Goal: Task Accomplishment & Management: Complete application form

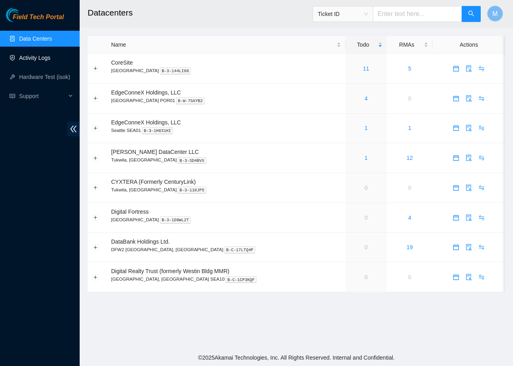
click at [35, 61] on link "Activity Logs" at bounding box center [34, 58] width 31 height 6
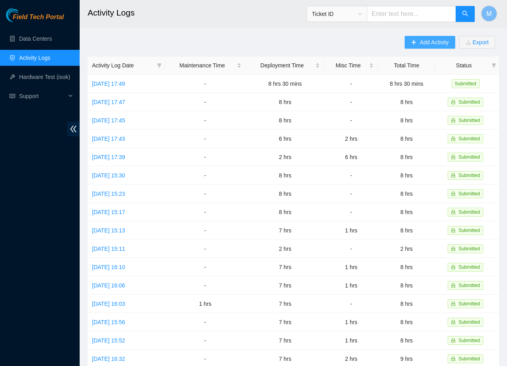
click at [438, 42] on span "Add Activity" at bounding box center [434, 42] width 29 height 9
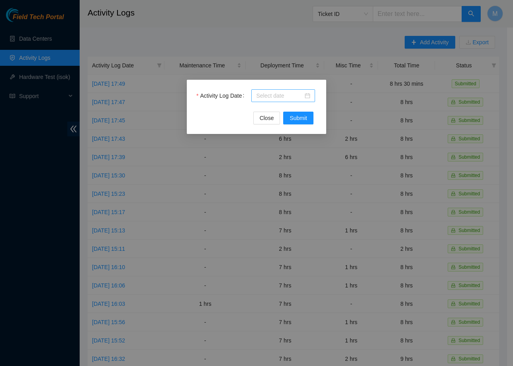
click at [306, 97] on div at bounding box center [283, 95] width 54 height 9
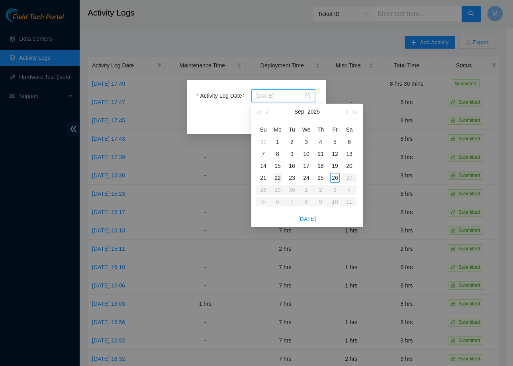
type input "[DATE]"
click at [279, 179] on div "22" at bounding box center [278, 178] width 10 height 10
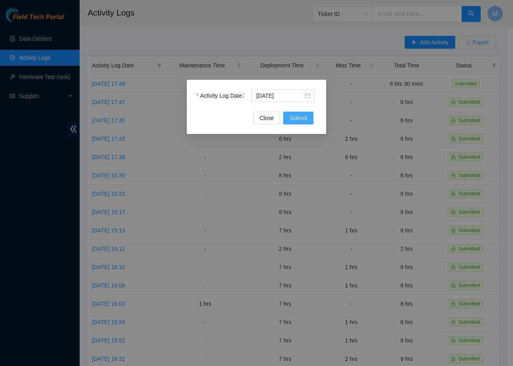
click at [305, 117] on span "Submit" at bounding box center [299, 118] width 18 height 9
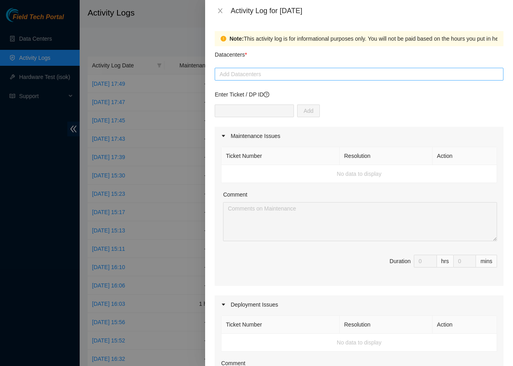
click at [419, 75] on div at bounding box center [359, 74] width 285 height 10
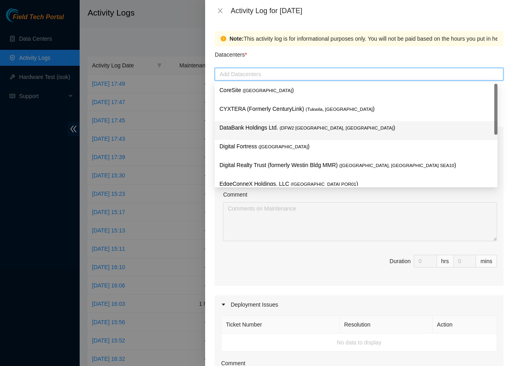
click at [295, 132] on p "DataBank Holdings Ltd. ( DFW2 [GEOGRAPHIC_DATA], [GEOGRAPHIC_DATA] )" at bounding box center [356, 127] width 273 height 9
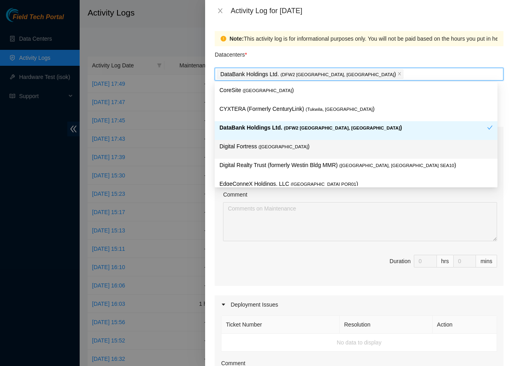
click at [268, 151] on p "Digital Fortress ( [GEOGRAPHIC_DATA] )" at bounding box center [356, 146] width 273 height 9
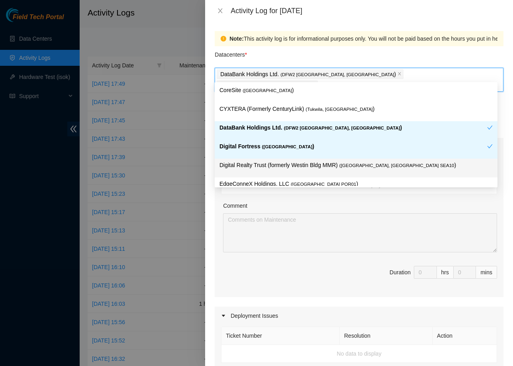
click at [288, 167] on p "Digital Realty Trust (formerly Westin Bldg MMR) ( [GEOGRAPHIC_DATA], [GEOGRAPHI…" at bounding box center [356, 165] width 273 height 9
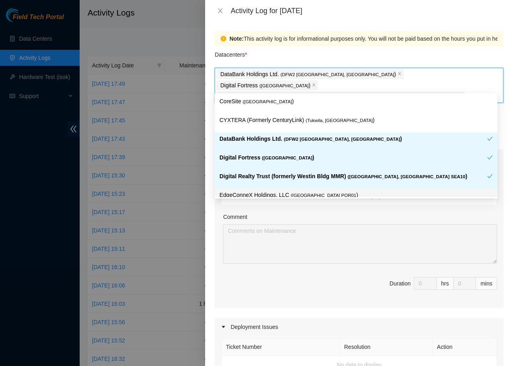
click at [323, 191] on p "EdgeConneX Holdings, LLC ( [GEOGRAPHIC_DATA] POR01 )" at bounding box center [356, 195] width 273 height 9
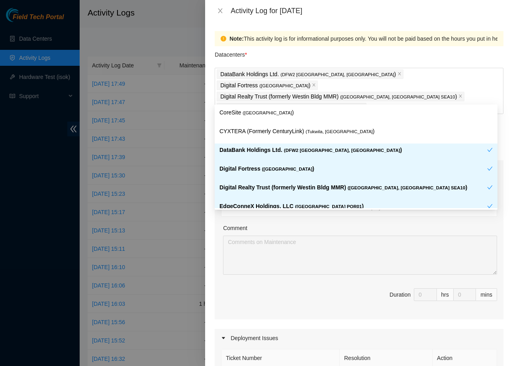
click at [312, 288] on span "Duration 0 hrs 0 mins" at bounding box center [359, 299] width 276 height 22
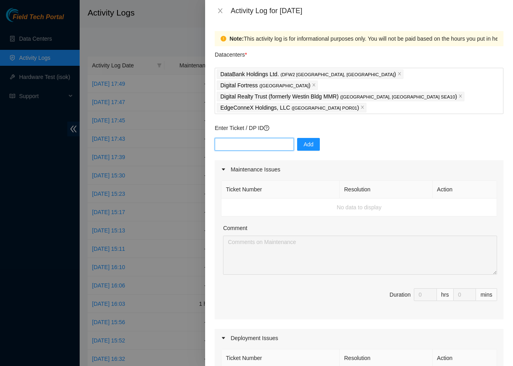
click at [240, 138] on input "text" at bounding box center [254, 144] width 79 height 13
paste input "DP72563"
type input "DP72563"
click at [304, 140] on span "Add" at bounding box center [309, 144] width 10 height 9
click at [236, 138] on input "text" at bounding box center [254, 144] width 79 height 13
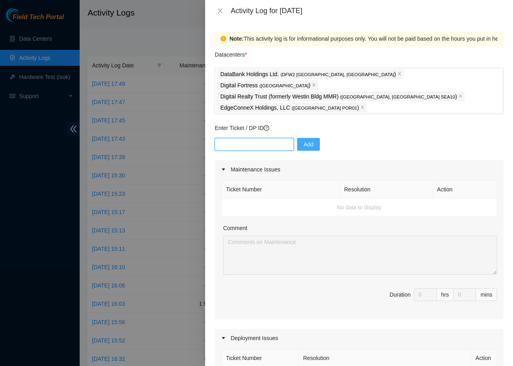
paste input "DP81179"
type input "DP81179"
click at [304, 140] on span "Add" at bounding box center [309, 144] width 10 height 9
click at [256, 138] on input "text" at bounding box center [254, 144] width 79 height 13
paste input "DP79329"
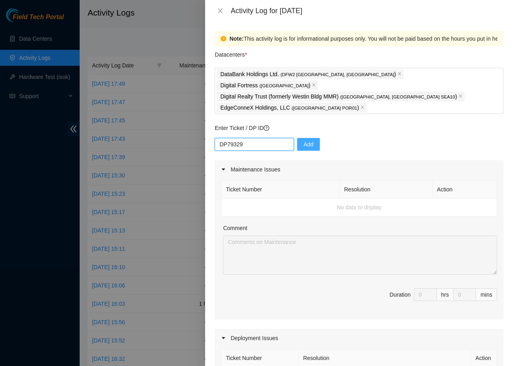
type input "DP79329"
click at [307, 138] on button "Add" at bounding box center [308, 144] width 23 height 13
click at [390, 290] on div "Duration" at bounding box center [400, 294] width 21 height 9
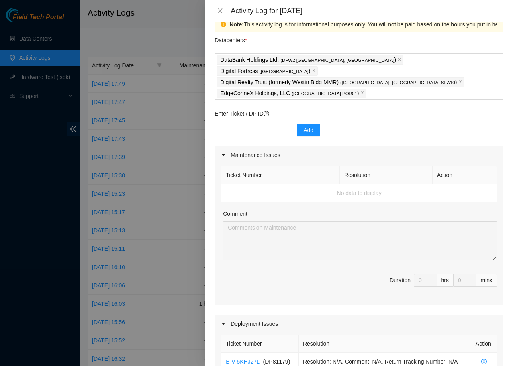
scroll to position [204, 0]
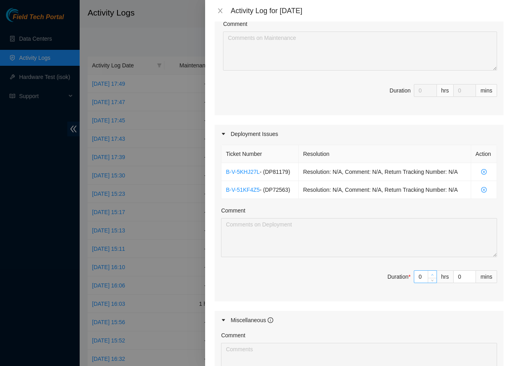
type input "1"
click at [432, 275] on icon "up" at bounding box center [433, 275] width 2 height 2
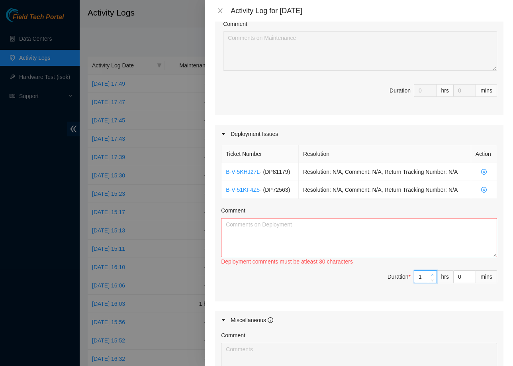
type input "2"
click at [432, 275] on icon "up" at bounding box center [433, 275] width 2 height 2
type input "3"
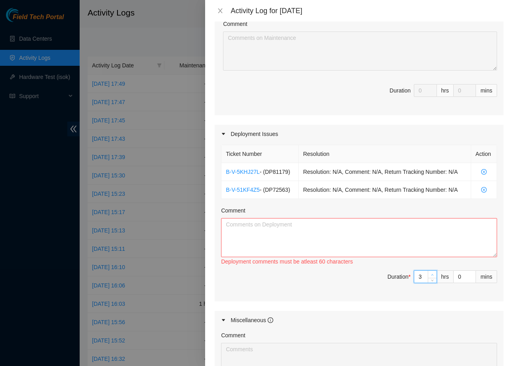
click at [432, 275] on icon "up" at bounding box center [433, 275] width 2 height 2
type input "4"
click at [432, 275] on icon "up" at bounding box center [433, 275] width 2 height 2
type input "5"
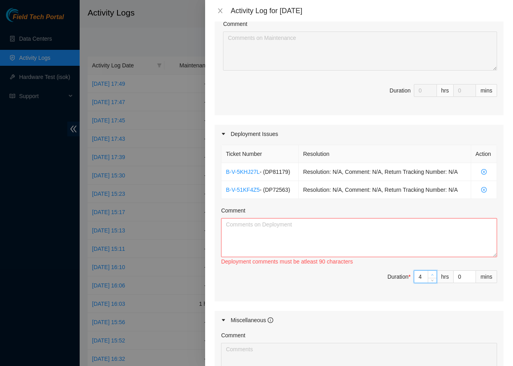
type input "5"
click at [432, 275] on icon "up" at bounding box center [433, 275] width 2 height 2
type input "6"
click at [432, 275] on icon "up" at bounding box center [433, 275] width 2 height 2
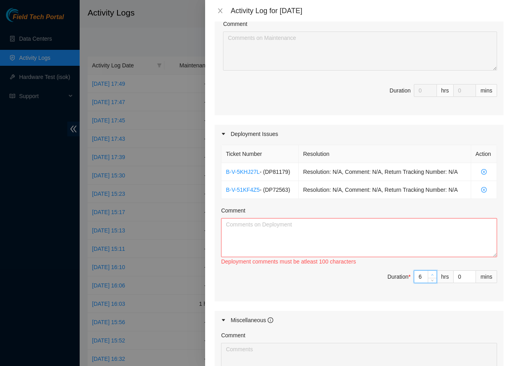
type input "7"
click at [432, 275] on icon "up" at bounding box center [433, 275] width 2 height 2
type input "8"
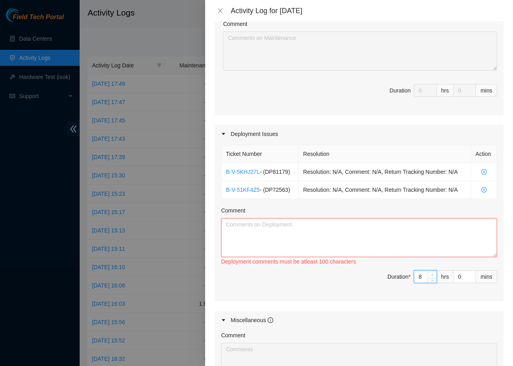
click at [432, 275] on icon "up" at bounding box center [433, 275] width 2 height 2
click at [375, 238] on textarea "Comment" at bounding box center [359, 237] width 276 height 39
paste textarea "Worked on the following deployments DP72563 - r02.sea01.icn: Add 1x400G COGENT_…"
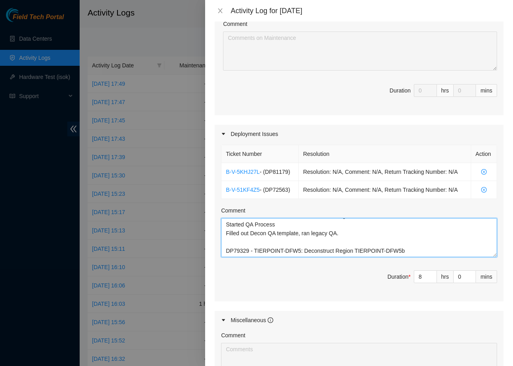
scroll to position [85, 0]
paste textarea "Performed sanity check Contacted TP Field Tech Yzaak to confirm assets were on …"
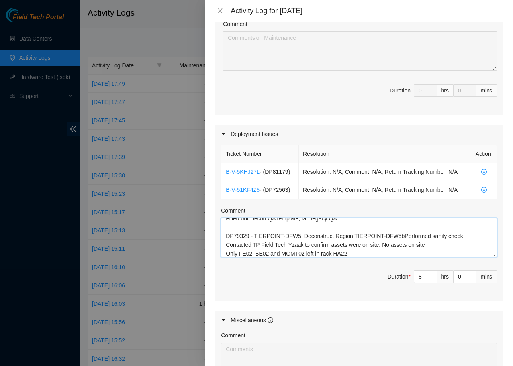
scroll to position [120, 0]
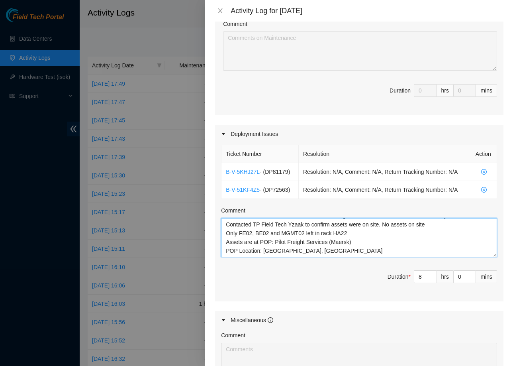
type textarea "Worked on the following deployments DP72563 - r02.sea01.icn: Add 1x400G COGENT_…"
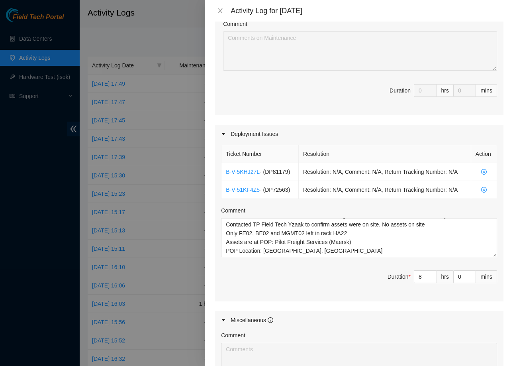
click at [306, 269] on div "Ticket Number Resolution Action B-V-5KHJ27L - ( DP81179 ) Resolution: N/A, Comm…" at bounding box center [359, 222] width 289 height 159
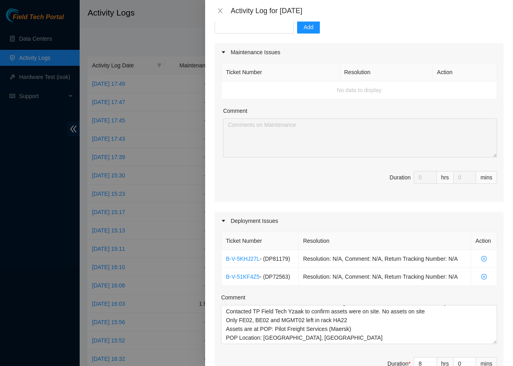
scroll to position [354, 0]
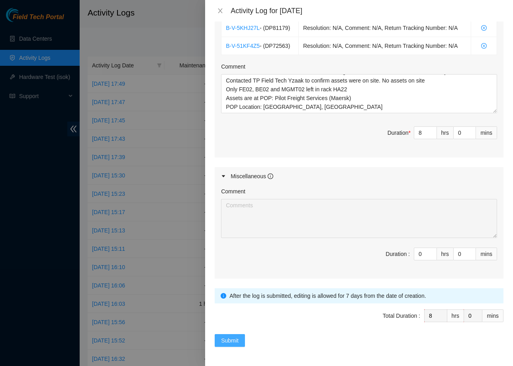
click at [234, 342] on span "Submit" at bounding box center [230, 340] width 18 height 9
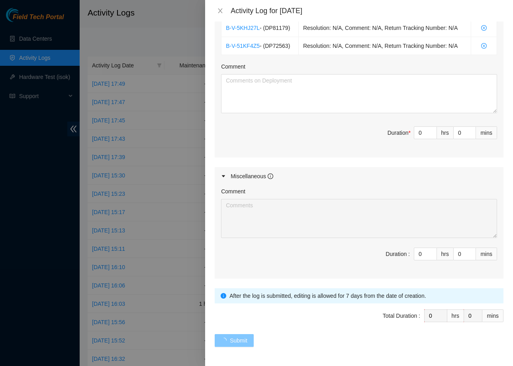
scroll to position [0, 0]
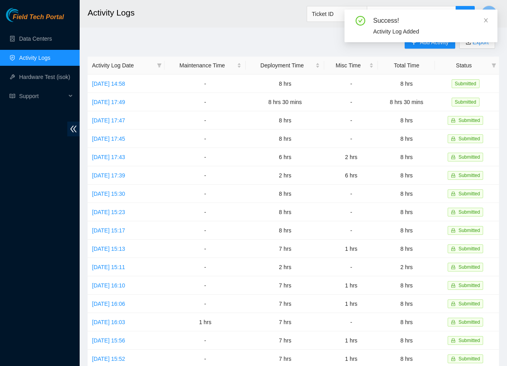
click at [262, 35] on main "Activity Logs Ticket ID M Add Activity Export Activity Log Date Maintenance Tim…" at bounding box center [294, 237] width 428 height 475
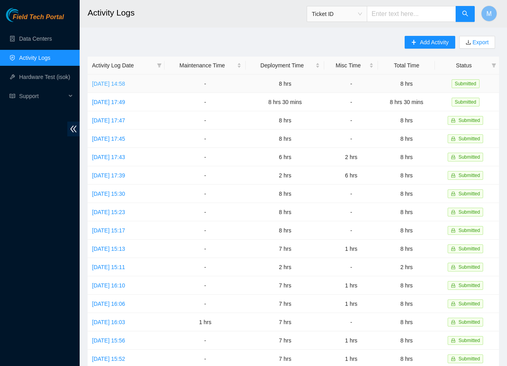
click at [125, 84] on link "[DATE] 14:58" at bounding box center [108, 84] width 33 height 6
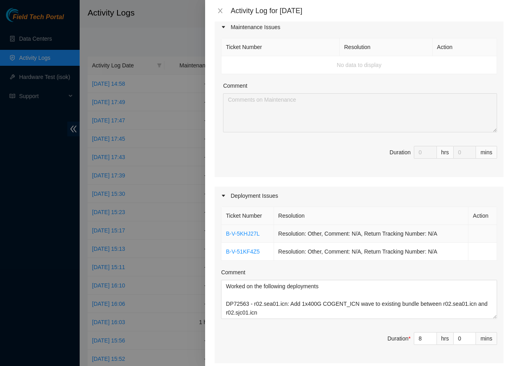
scroll to position [231, 0]
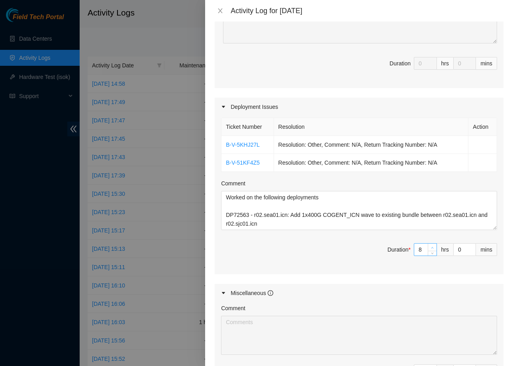
type input "9"
click at [431, 245] on span "up" at bounding box center [433, 247] width 5 height 5
click at [355, 245] on span "Duration * 9 hrs 0 mins" at bounding box center [359, 254] width 276 height 22
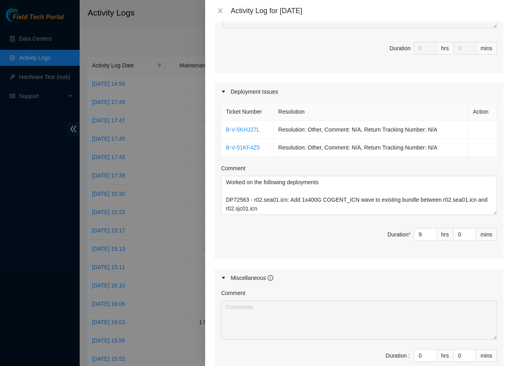
scroll to position [337, 0]
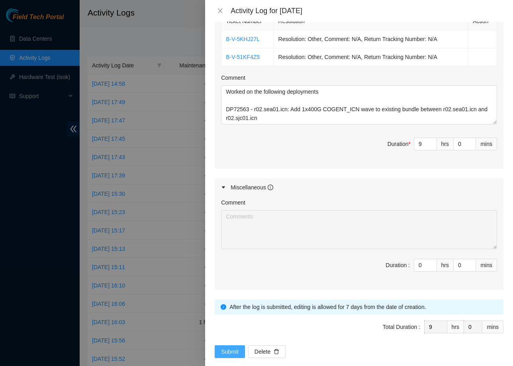
click at [229, 347] on span "Submit" at bounding box center [230, 351] width 18 height 9
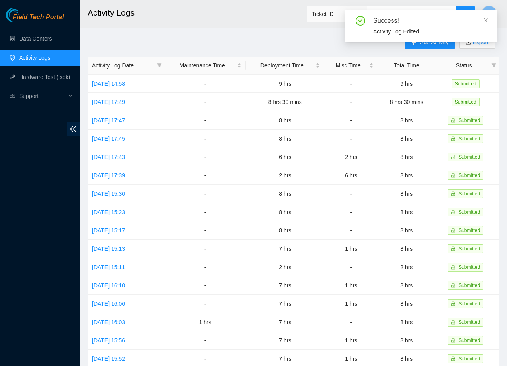
click at [218, 25] on h2 "Activity Logs" at bounding box center [260, 13] width 344 height 26
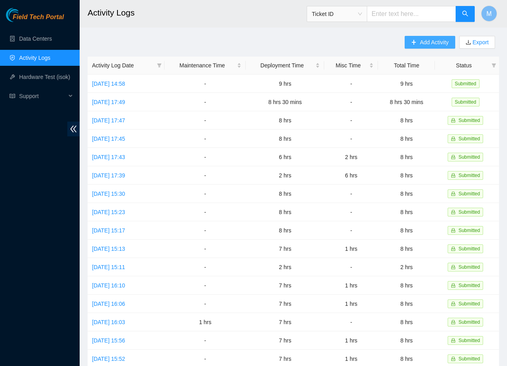
click at [431, 43] on span "Add Activity" at bounding box center [434, 42] width 29 height 9
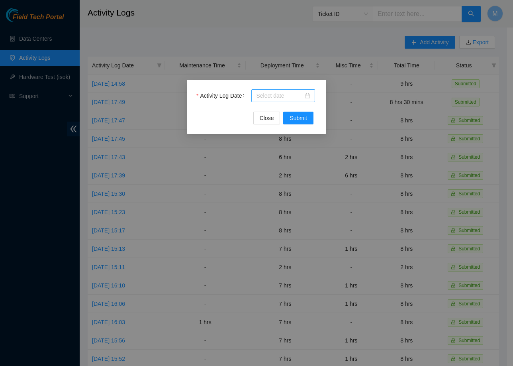
click at [309, 96] on div at bounding box center [283, 95] width 54 height 9
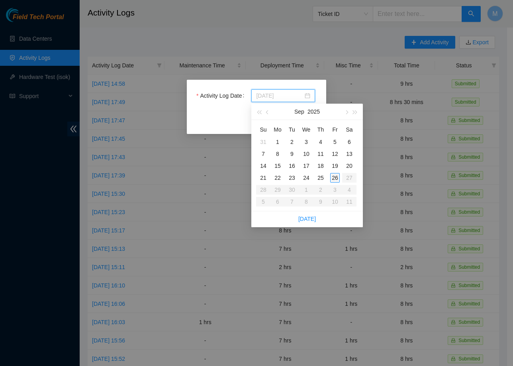
type input "[DATE]"
click at [291, 179] on div "23" at bounding box center [292, 178] width 10 height 10
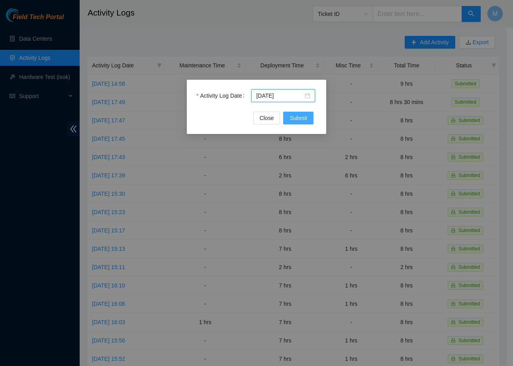
click at [308, 123] on button "Submit" at bounding box center [298, 118] width 30 height 13
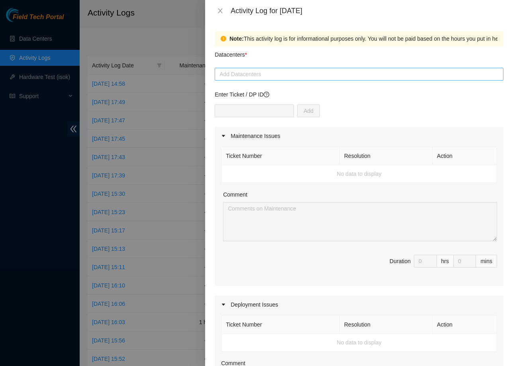
click at [341, 71] on div at bounding box center [359, 74] width 285 height 10
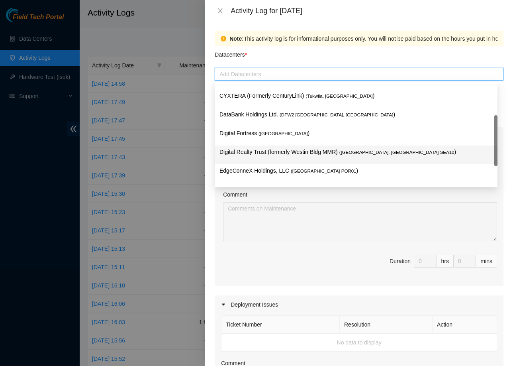
scroll to position [29, 0]
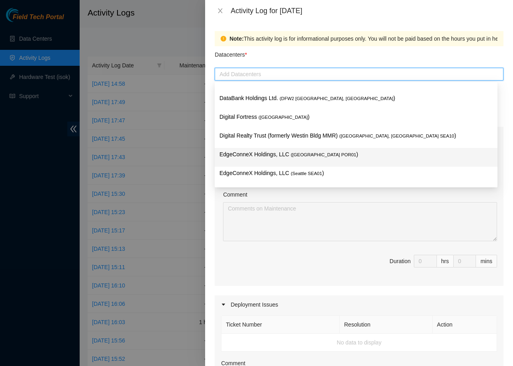
click at [311, 158] on p "EdgeConneX Holdings, LLC ( [GEOGRAPHIC_DATA] POR01 )" at bounding box center [356, 154] width 273 height 9
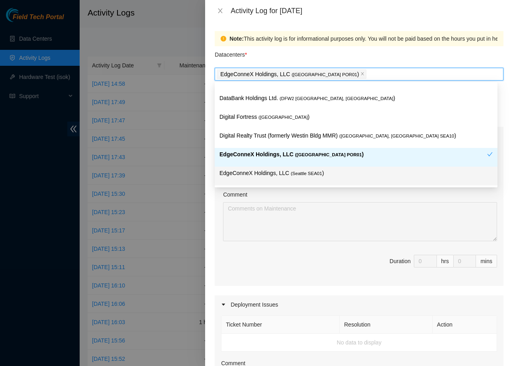
click at [309, 173] on span "( [GEOGRAPHIC_DATA]" at bounding box center [306, 173] width 31 height 5
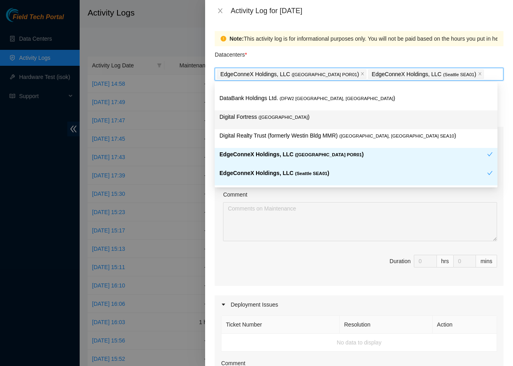
click at [265, 119] on span "( [GEOGRAPHIC_DATA]" at bounding box center [283, 117] width 49 height 5
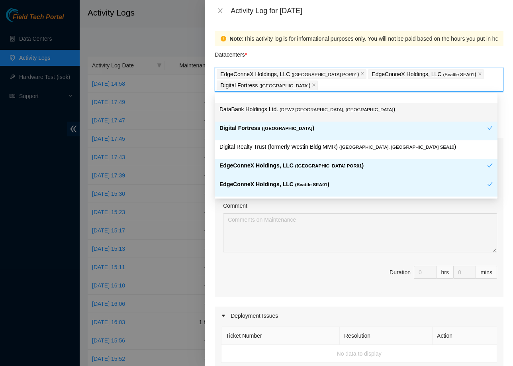
click at [273, 112] on p "DataBank Holdings Ltd. ( DFW2 [GEOGRAPHIC_DATA], [GEOGRAPHIC_DATA] )" at bounding box center [356, 109] width 273 height 9
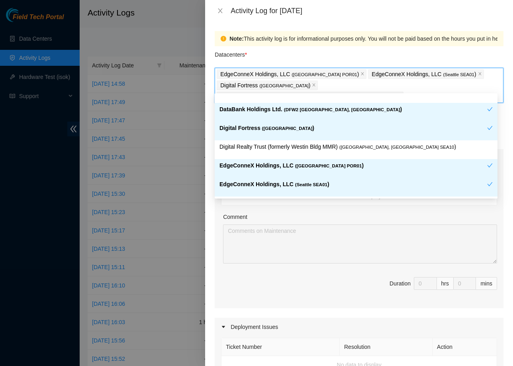
click at [331, 277] on span "Duration 0 hrs 0 mins" at bounding box center [359, 288] width 276 height 22
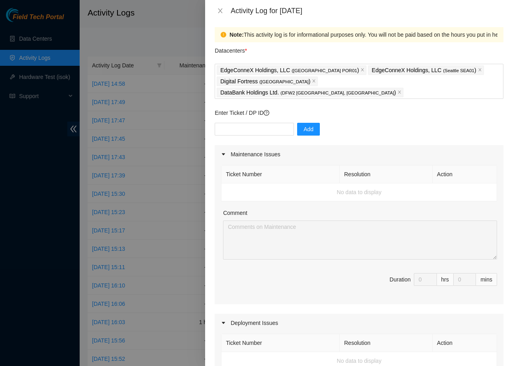
scroll to position [0, 0]
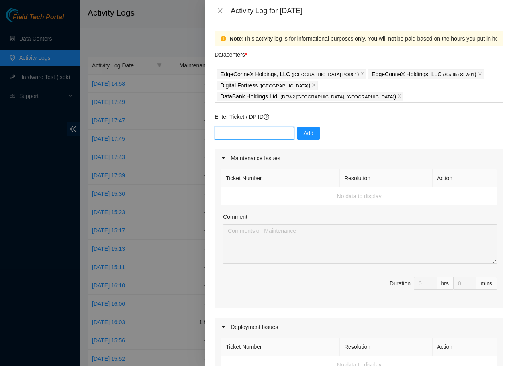
click at [258, 127] on input "text" at bounding box center [254, 133] width 79 height 13
paste input "DP81254"
type input "DP81254"
click at [301, 127] on button "Add" at bounding box center [308, 133] width 23 height 13
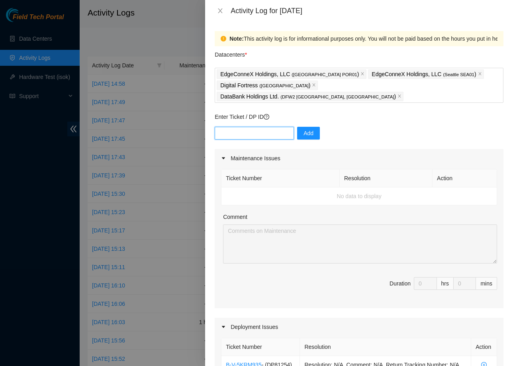
paste input "DP81179"
type input "DP81179"
click at [304, 129] on span "Add" at bounding box center [309, 133] width 10 height 9
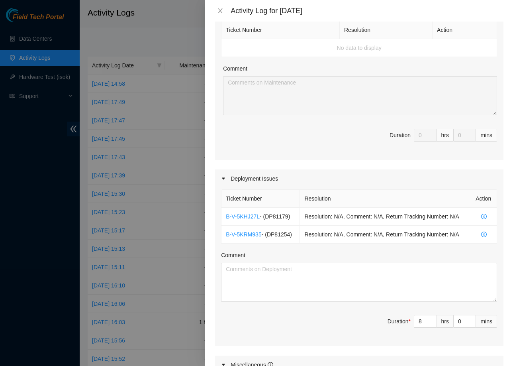
scroll to position [149, 0]
type input "7"
click at [431, 326] on span "down" at bounding box center [433, 323] width 5 height 5
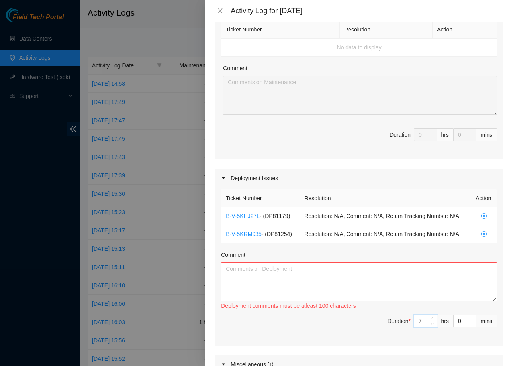
click at [364, 323] on span "Duration * 7 hrs 0 mins" at bounding box center [359, 326] width 276 height 22
click at [287, 276] on textarea "Comment" at bounding box center [359, 281] width 276 height 39
paste textarea "Worked on the following deployments DP81254 - DATABANK-DFW5: Deconstruct Region…"
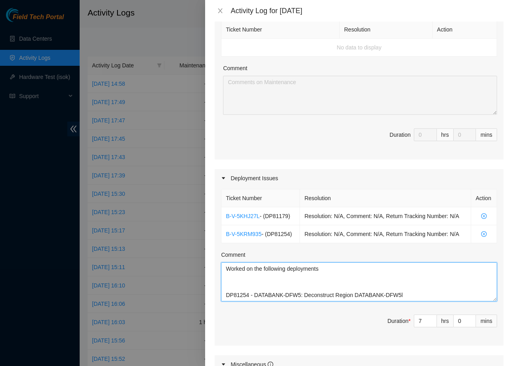
scroll to position [146, 0]
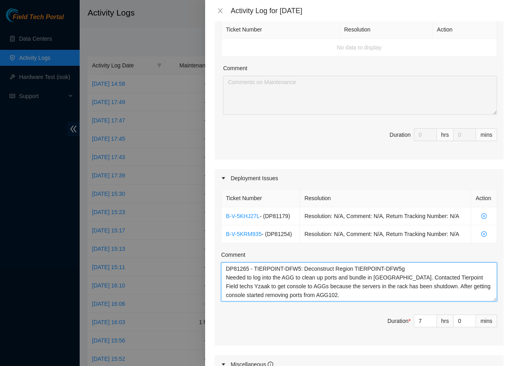
type textarea "Worked on the following deployments DP81254 - DATABANK-DFW5: Deconstruct Region…"
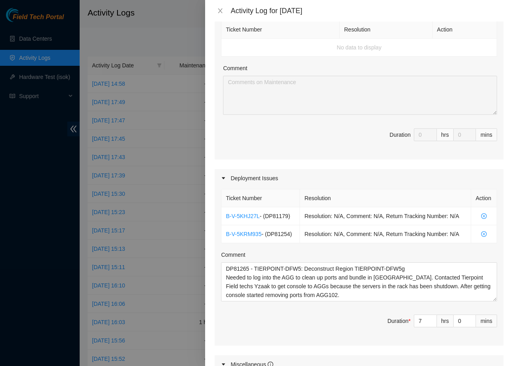
click at [307, 335] on span "Duration * 7 hrs 0 mins" at bounding box center [359, 326] width 276 height 22
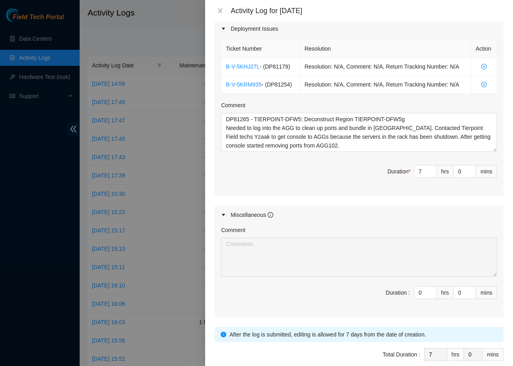
scroll to position [343, 0]
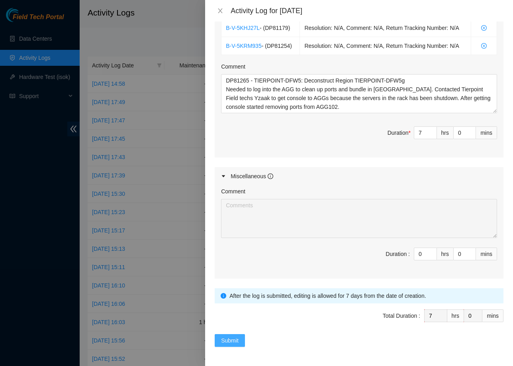
click at [221, 344] on span "Submit" at bounding box center [230, 340] width 18 height 9
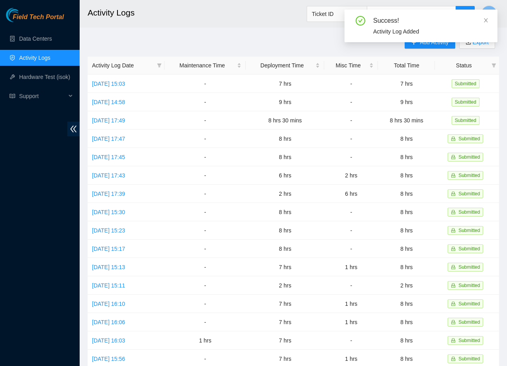
drag, startPoint x: 220, startPoint y: 42, endPoint x: 231, endPoint y: 45, distance: 11.6
click at [220, 42] on div "Add Activity Export Activity Log Date Maintenance Time Deployment Time Misc Tim…" at bounding box center [294, 251] width 412 height 431
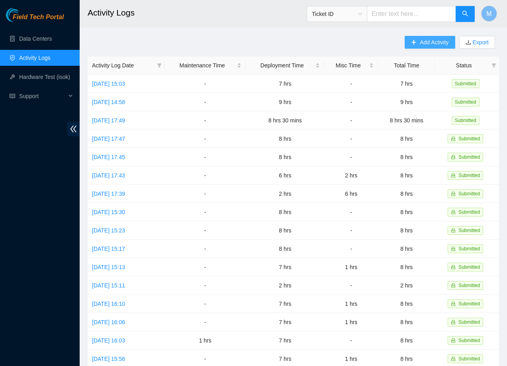
click at [422, 47] on button "Add Activity" at bounding box center [430, 42] width 50 height 13
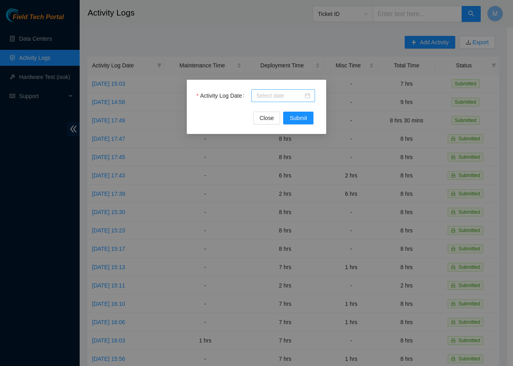
click at [308, 98] on div at bounding box center [283, 95] width 54 height 9
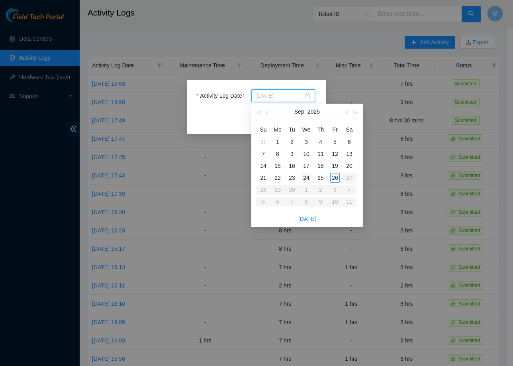
type input "[DATE]"
click at [309, 180] on div "24" at bounding box center [307, 178] width 10 height 10
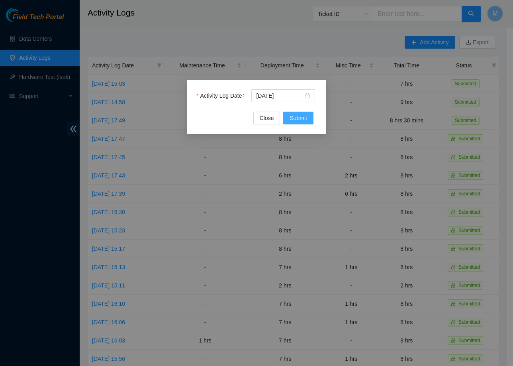
click at [299, 118] on span "Submit" at bounding box center [299, 118] width 18 height 9
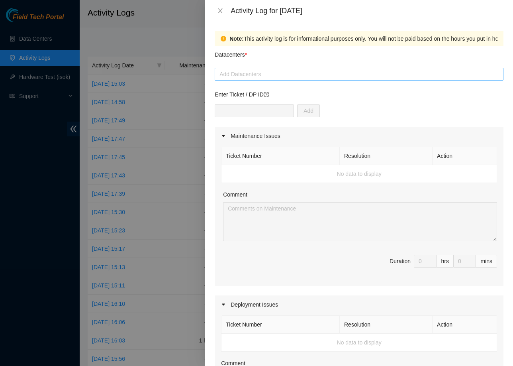
click at [278, 72] on div at bounding box center [359, 74] width 285 height 10
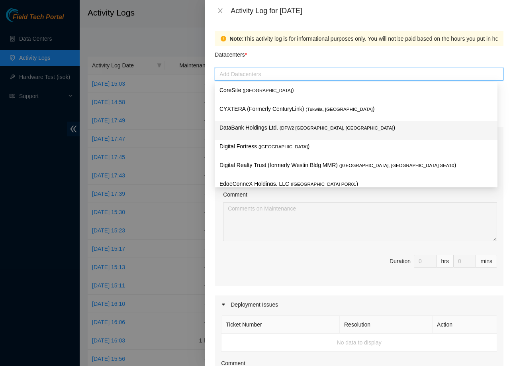
click at [297, 128] on span "( DFW2 [GEOGRAPHIC_DATA], [GEOGRAPHIC_DATA]" at bounding box center [337, 128] width 114 height 5
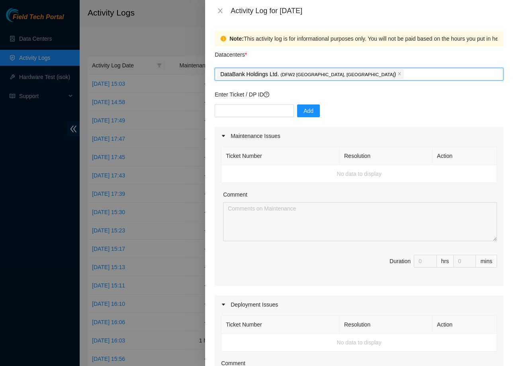
click at [358, 74] on div "DataBank Holdings Ltd. ( DFW2 [GEOGRAPHIC_DATA], [GEOGRAPHIC_DATA] )" at bounding box center [359, 74] width 285 height 11
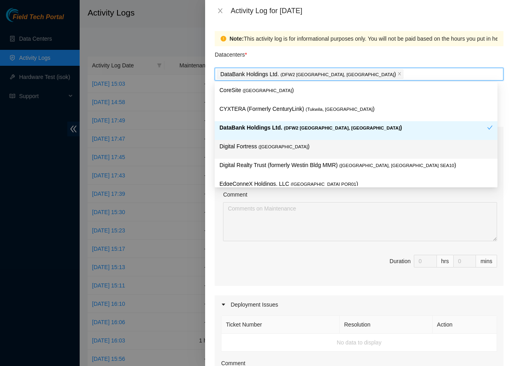
click at [297, 148] on p "Digital Fortress ( [GEOGRAPHIC_DATA] )" at bounding box center [356, 146] width 273 height 9
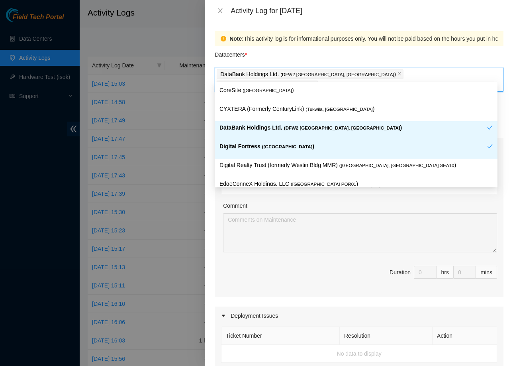
scroll to position [6, 0]
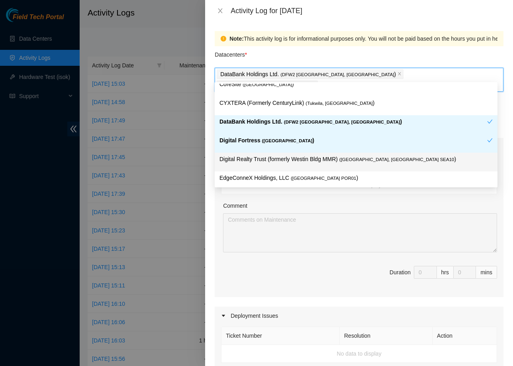
click at [306, 159] on p "Digital Realty Trust (formerly Westin Bldg MMR) ( [GEOGRAPHIC_DATA], [GEOGRAPHI…" at bounding box center [356, 159] width 273 height 9
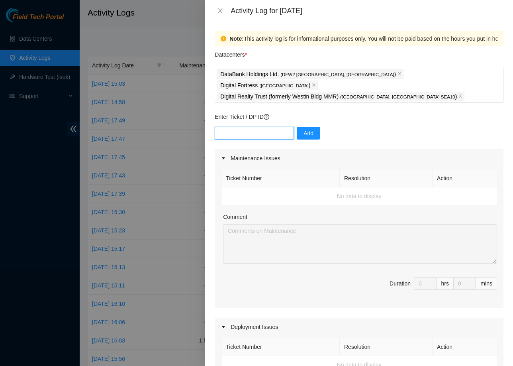
click at [264, 127] on input "text" at bounding box center [254, 133] width 79 height 13
paste input "DP72563"
type input "DP72563"
click at [304, 129] on span "Add" at bounding box center [309, 133] width 10 height 9
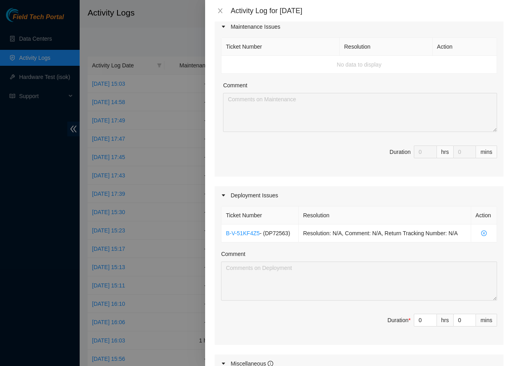
scroll to position [189, 0]
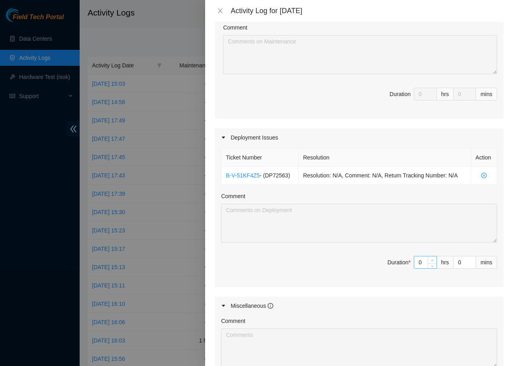
type input "1"
click at [431, 259] on span "up" at bounding box center [433, 260] width 5 height 5
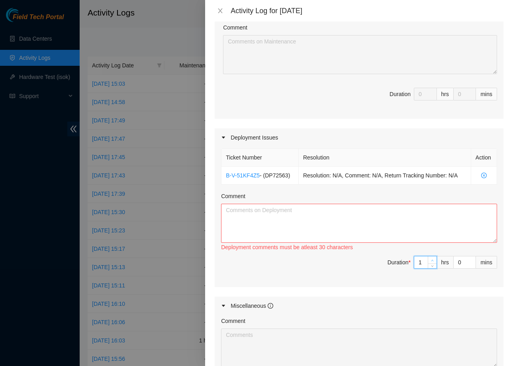
type input "2"
click at [431, 259] on span "up" at bounding box center [433, 260] width 5 height 5
type input "3"
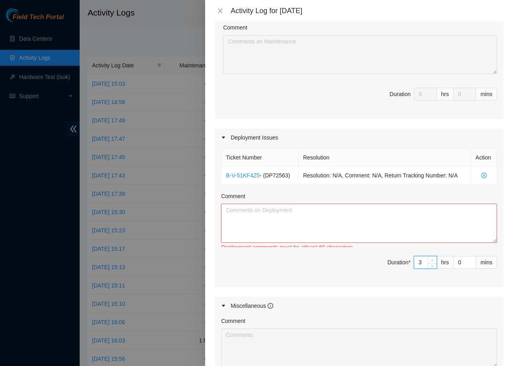
click at [431, 259] on span "up" at bounding box center [433, 260] width 5 height 5
type input "4"
click at [431, 259] on span "up" at bounding box center [433, 260] width 5 height 5
type input "5"
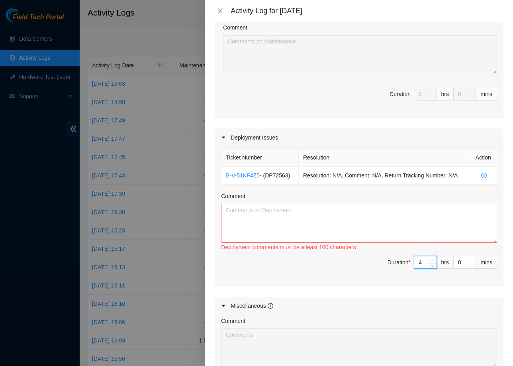
type input "5"
click at [431, 259] on span "up" at bounding box center [433, 260] width 5 height 5
type input "6"
click at [431, 259] on span "up" at bounding box center [433, 260] width 5 height 5
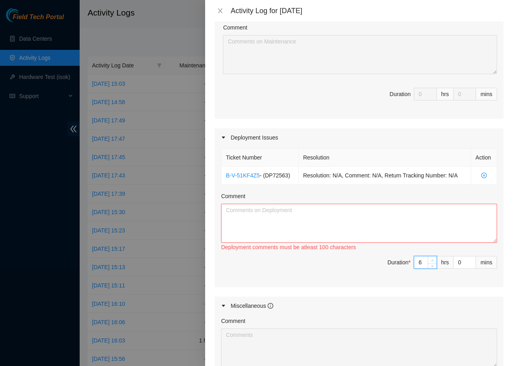
type input "7"
click at [431, 259] on span "up" at bounding box center [433, 260] width 5 height 5
type input "8"
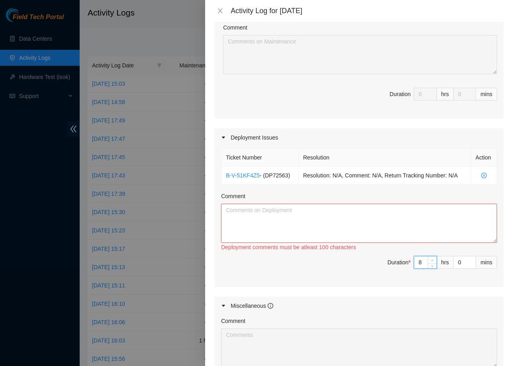
click at [431, 258] on span "up" at bounding box center [433, 260] width 5 height 5
type input "7"
click at [431, 264] on icon "down" at bounding box center [432, 265] width 3 height 3
click at [340, 210] on textarea "Comment" at bounding box center [359, 223] width 276 height 39
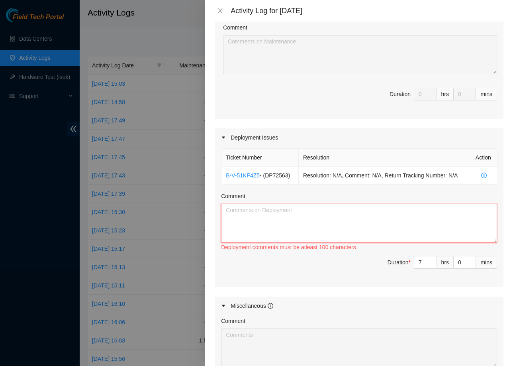
paste textarea "Worked on the following deployments DP81265 - TIERPOINT-DFW5: Deconstruct Regio…"
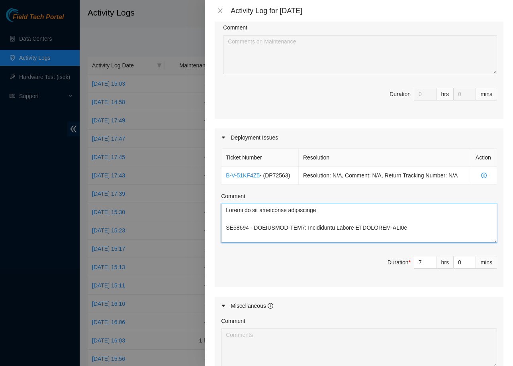
scroll to position [216, 0]
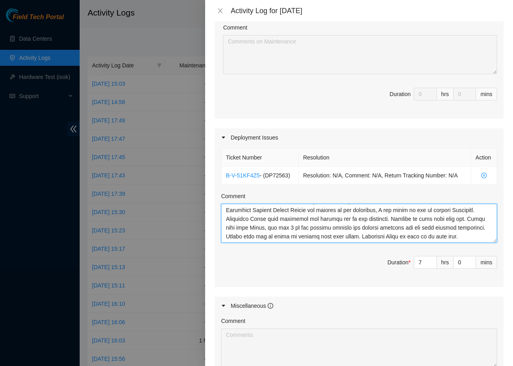
type textarea "Worked on the following deployments DP81265 - TIERPOINT-DFW5: Deconstruct Regio…"
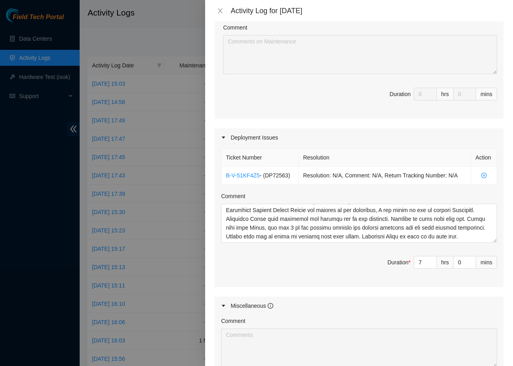
click at [352, 278] on div "Ticket Number Resolution Action B-V-51KF4Z5 - ( DP72563 ) Resolution: N/A, Comm…" at bounding box center [359, 217] width 289 height 141
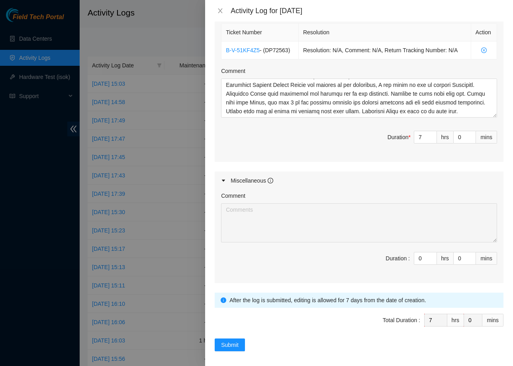
scroll to position [317, 0]
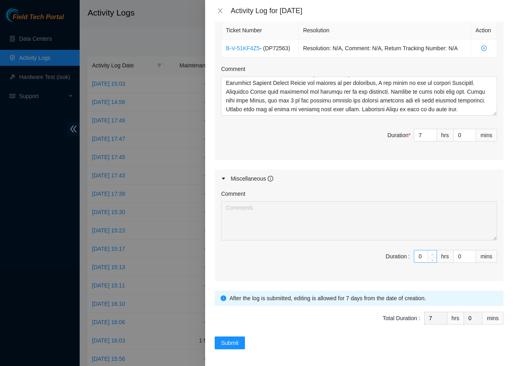
type input "1"
type input "8"
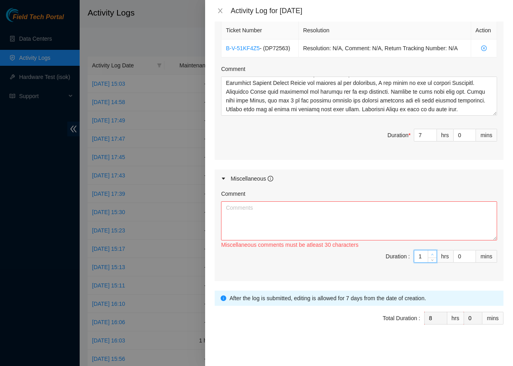
click at [431, 253] on icon "up" at bounding box center [432, 254] width 3 height 3
click at [308, 216] on textarea "Comment" at bounding box center [359, 220] width 276 height 39
paste textarea "Attended NIE Open Forum meeting"
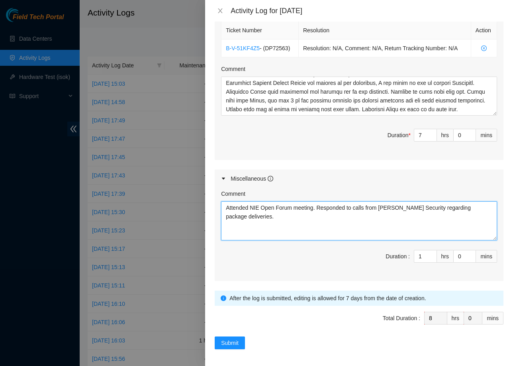
type textarea "Attended NIE Open Forum meeting. Responded to calls from [PERSON_NAME] Security…"
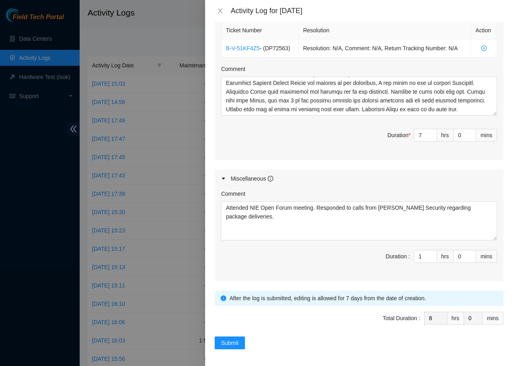
click at [335, 261] on span "Duration : 1 hrs 0 mins" at bounding box center [359, 261] width 276 height 22
click at [236, 340] on span "Submit" at bounding box center [230, 342] width 18 height 9
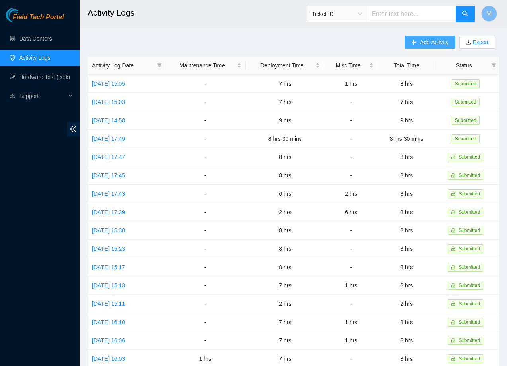
click at [431, 44] on span "Add Activity" at bounding box center [434, 42] width 29 height 9
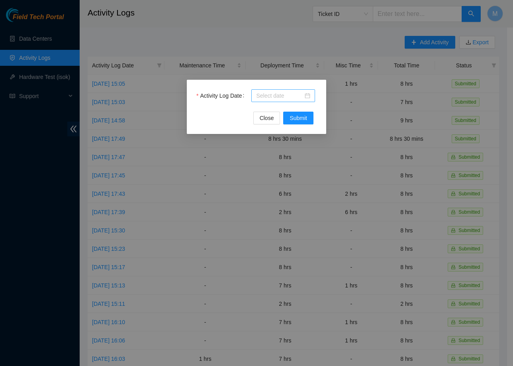
click at [305, 98] on div at bounding box center [283, 95] width 54 height 9
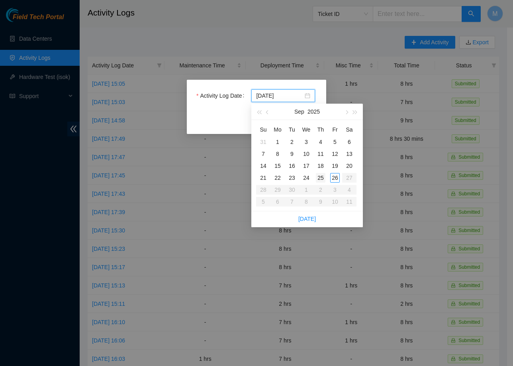
type input "[DATE]"
click at [322, 177] on div "25" at bounding box center [321, 178] width 10 height 10
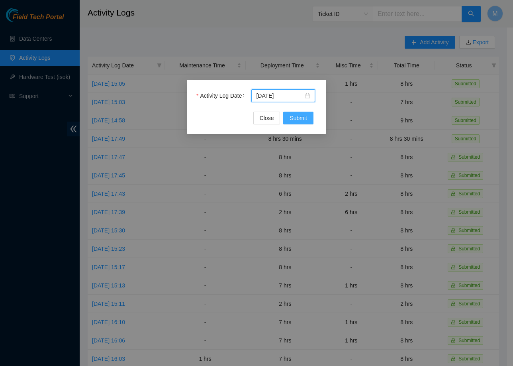
click at [302, 118] on span "Submit" at bounding box center [299, 118] width 18 height 9
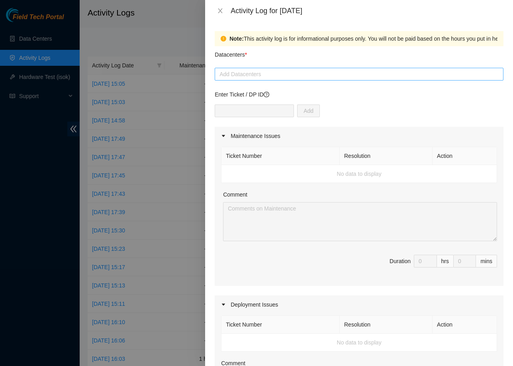
click at [296, 76] on div at bounding box center [359, 74] width 285 height 10
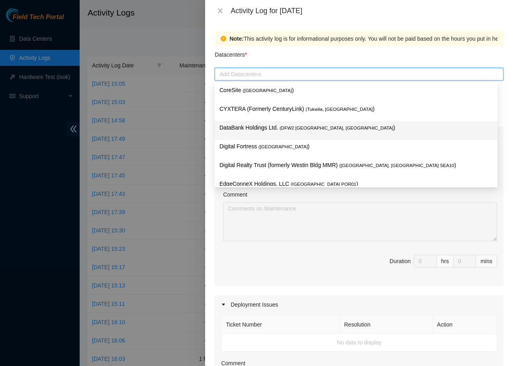
click at [303, 128] on span "( DFW2 [GEOGRAPHIC_DATA], [GEOGRAPHIC_DATA]" at bounding box center [337, 128] width 114 height 5
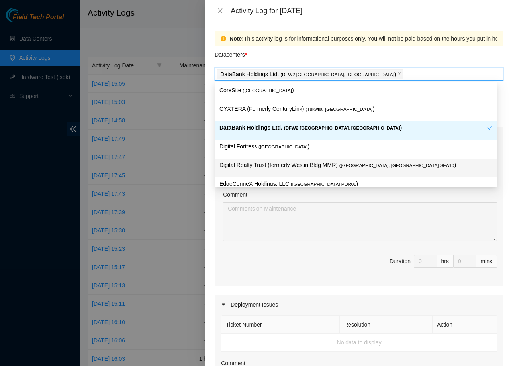
click at [276, 255] on span "Duration 0 hrs 0 mins" at bounding box center [359, 266] width 276 height 22
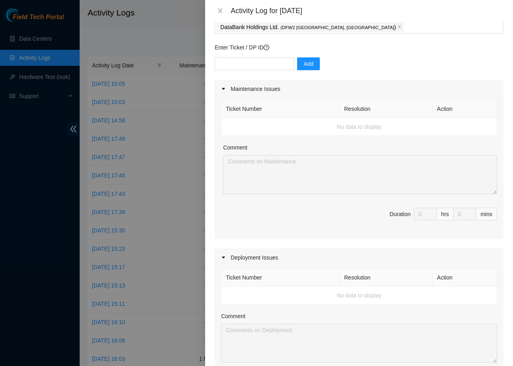
scroll to position [54, 0]
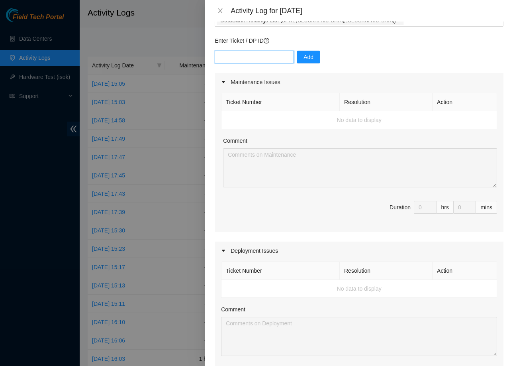
click at [257, 58] on input "text" at bounding box center [254, 57] width 79 height 13
paste input "DP81265"
type input "DP81265"
click at [305, 59] on span "Add" at bounding box center [309, 57] width 10 height 9
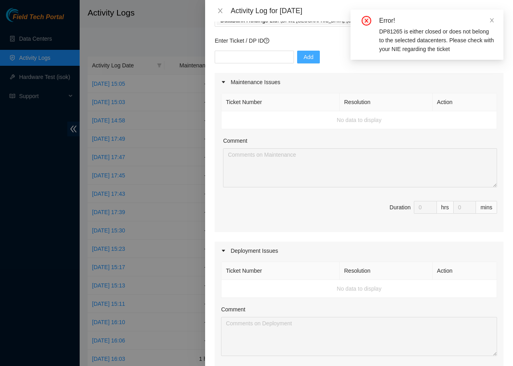
click at [320, 87] on div "Maintenance Issues" at bounding box center [359, 82] width 289 height 18
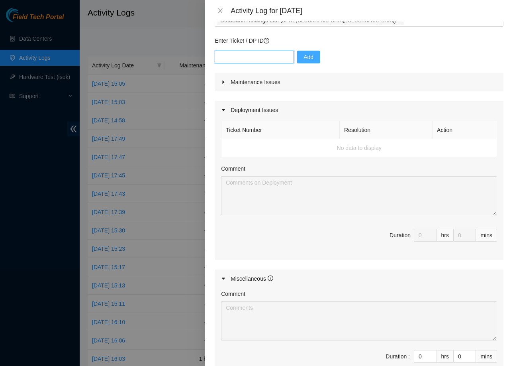
click at [266, 59] on input "text" at bounding box center [254, 57] width 79 height 13
paste input "DP81179"
type input "DP81179"
click at [304, 57] on span "Add" at bounding box center [309, 57] width 10 height 9
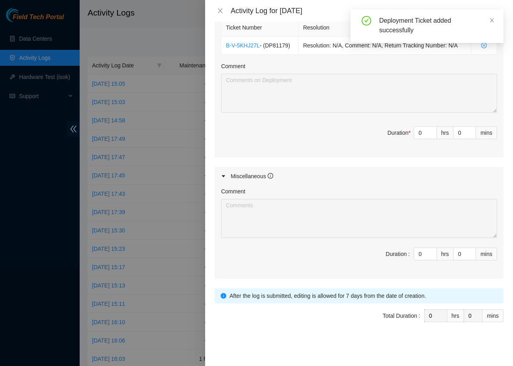
scroll to position [165, 0]
type input "1"
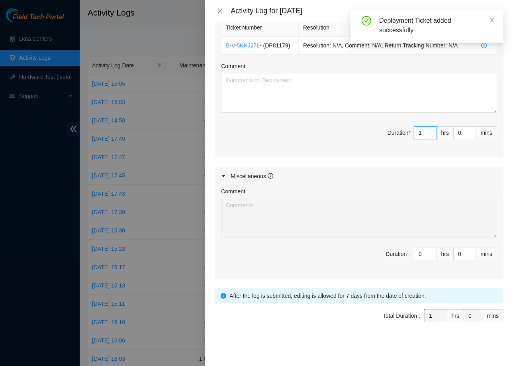
click at [431, 130] on icon "up" at bounding box center [432, 130] width 3 height 3
type input "2"
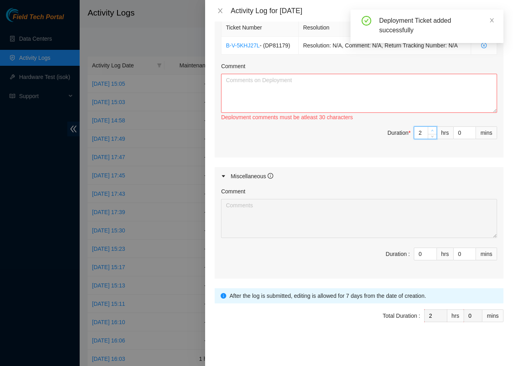
click at [431, 130] on icon "up" at bounding box center [432, 130] width 3 height 3
type input "3"
click at [431, 130] on icon "up" at bounding box center [432, 130] width 3 height 3
type input "4"
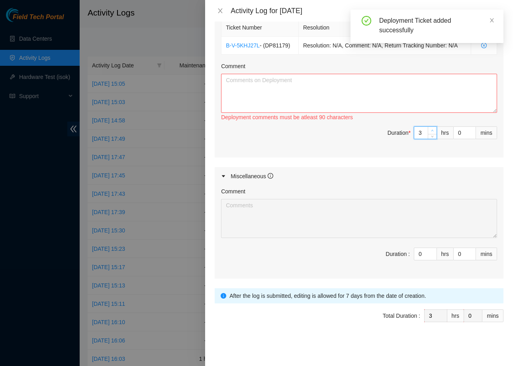
type input "4"
click at [431, 130] on icon "up" at bounding box center [432, 130] width 3 height 3
type input "5"
click at [431, 130] on icon "up" at bounding box center [432, 130] width 3 height 3
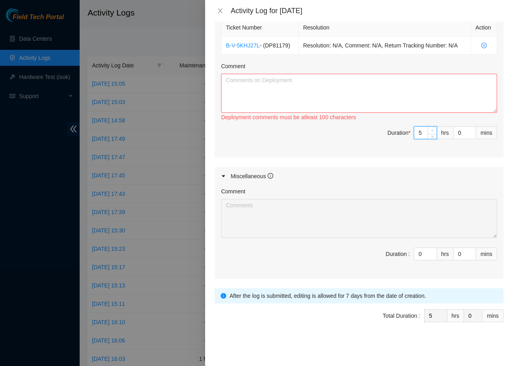
type input "6"
click at [431, 130] on icon "up" at bounding box center [432, 130] width 3 height 3
type input "7"
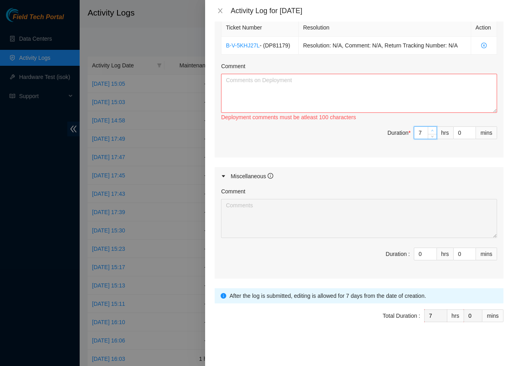
click at [431, 130] on icon "up" at bounding box center [432, 130] width 3 height 3
type input "8"
click at [431, 130] on icon "up" at bounding box center [432, 130] width 3 height 3
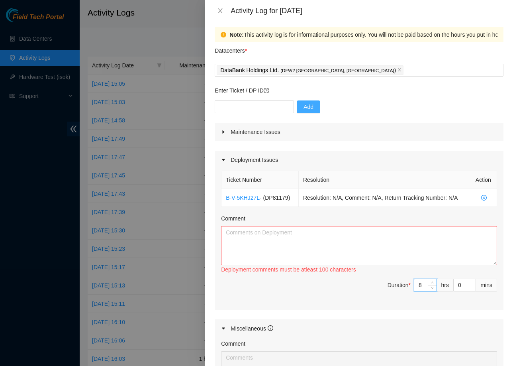
scroll to position [0, 0]
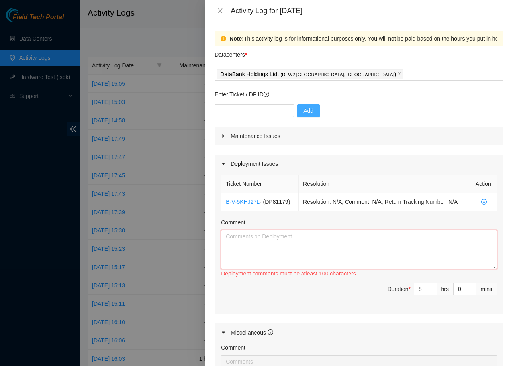
click at [310, 254] on textarea "Comment" at bounding box center [359, 249] width 276 height 39
paste textarea "Loremi do sit ametconse adipiscinge SE41165 - DOEIUSMOD-TEM4: Incididuntu Labor…"
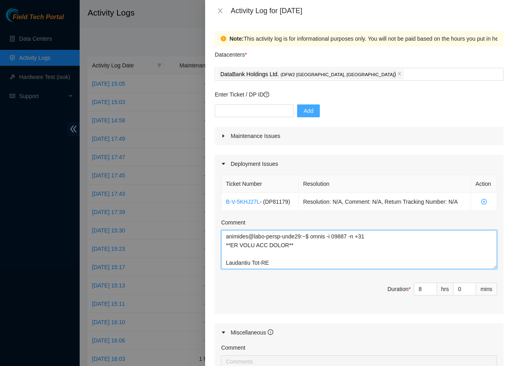
scroll to position [340, 0]
paste textarea "DP81265 - TIERPOINT-DFW5: Deconstruct Region TIERPOINT-DFW5g"
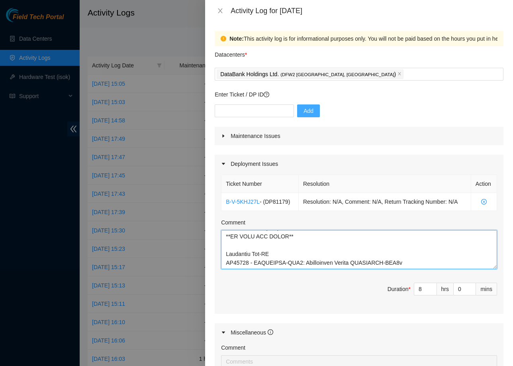
click at [309, 269] on textarea "Comment" at bounding box center [359, 249] width 276 height 39
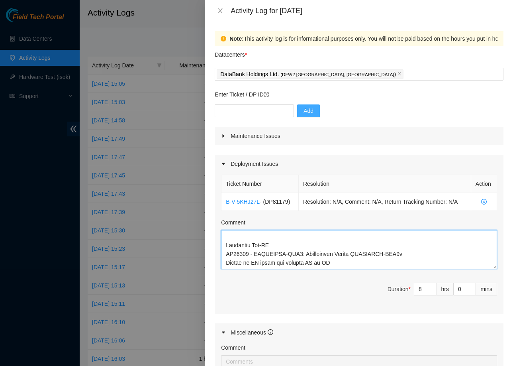
scroll to position [348, 0]
paste textarea ""failed_tests": { "DP81265": { "B-V-5KV0ZLJ": { "B-W-15USK3P": { "order_status"…"
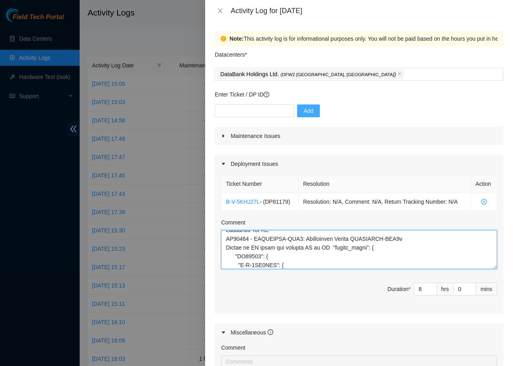
scroll to position [594, 0]
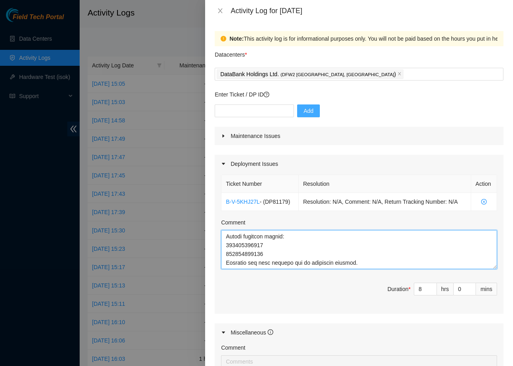
type textarea "Loremi do sit ametconse adipiscinge SE41165 - DOEIUSMOD-TEM4: Incididuntu Labor…"
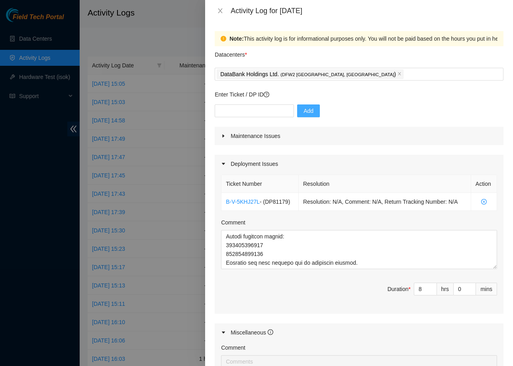
click at [337, 314] on div "Ticket Number Resolution Action B-V-5KHJ27L - ( DP81179 ) Resolution: N/A, Comm…" at bounding box center [359, 243] width 289 height 141
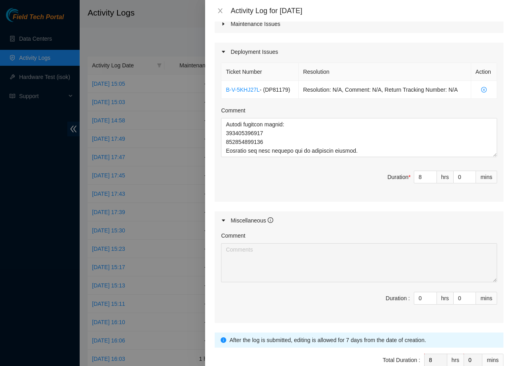
scroll to position [165, 0]
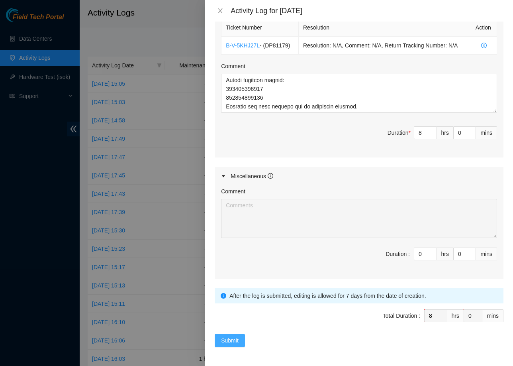
click at [235, 338] on span "Submit" at bounding box center [230, 340] width 18 height 9
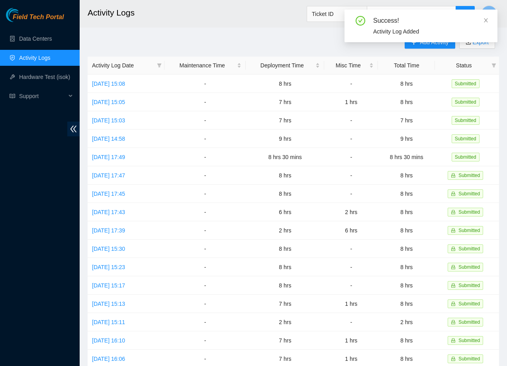
click at [278, 43] on div "Add Activity Export Activity Log Date Maintenance Time Deployment Time Misc Tim…" at bounding box center [294, 251] width 412 height 431
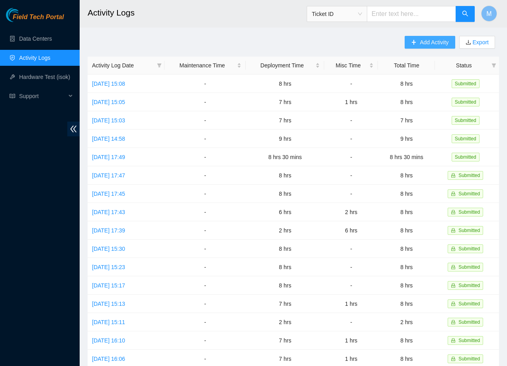
click at [439, 43] on span "Add Activity" at bounding box center [434, 42] width 29 height 9
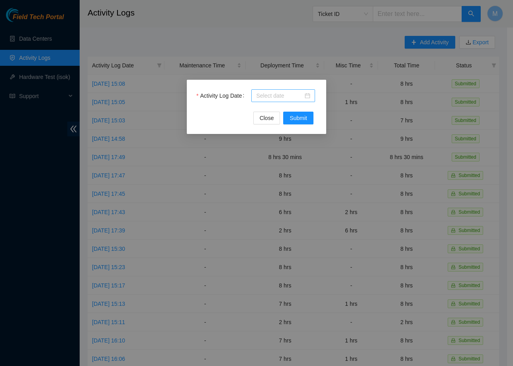
click at [309, 96] on div at bounding box center [283, 95] width 54 height 9
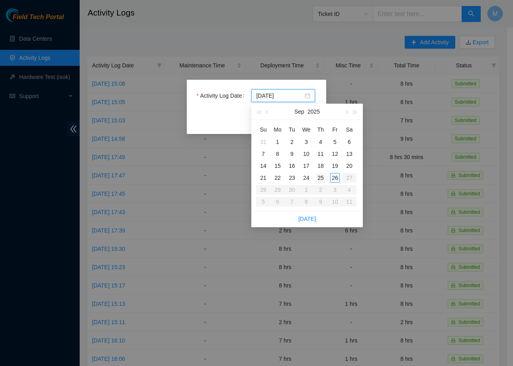
type input "[DATE]"
click at [338, 176] on div "26" at bounding box center [335, 178] width 10 height 10
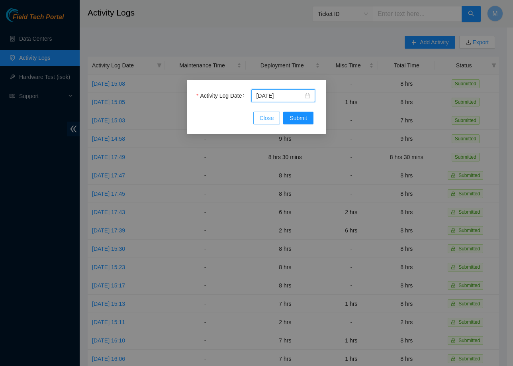
click at [270, 115] on span "Close" at bounding box center [267, 118] width 14 height 9
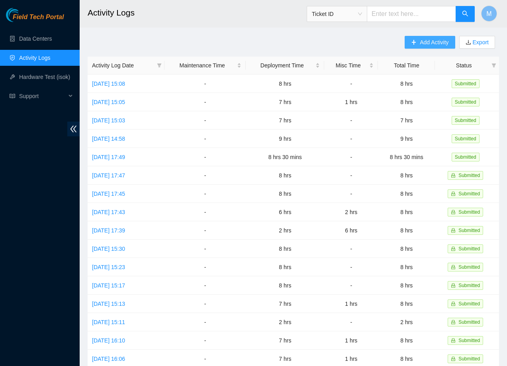
click at [424, 41] on span "Add Activity" at bounding box center [434, 42] width 29 height 9
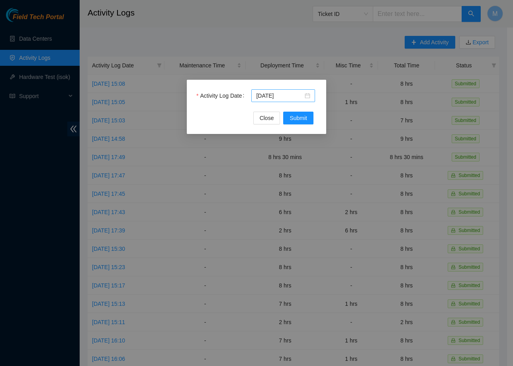
click at [311, 96] on div "[DATE]" at bounding box center [284, 95] width 64 height 13
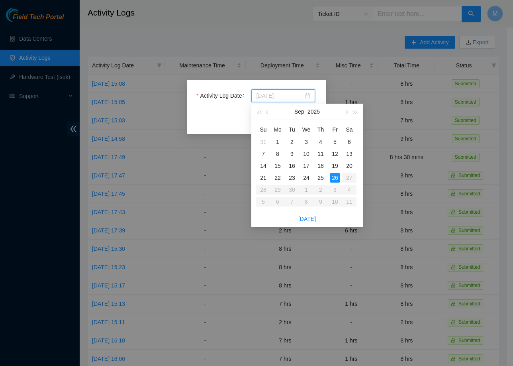
type input "[DATE]"
click at [333, 174] on div "26" at bounding box center [335, 178] width 10 height 10
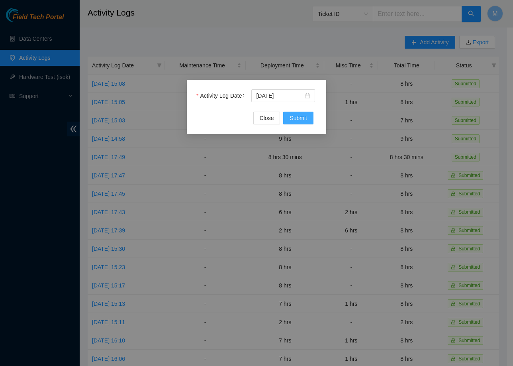
click at [299, 119] on span "Submit" at bounding box center [299, 118] width 18 height 9
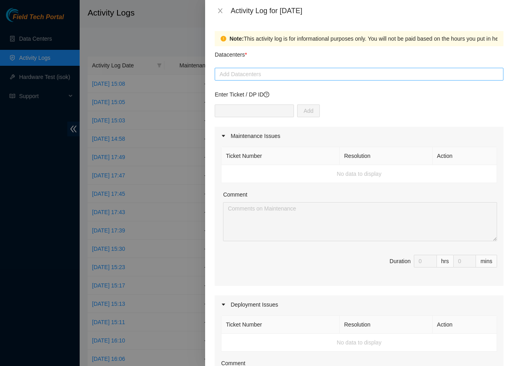
click at [294, 74] on div at bounding box center [359, 74] width 285 height 10
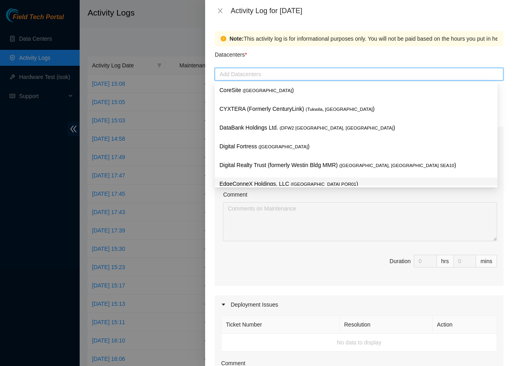
click at [294, 185] on span "( [GEOGRAPHIC_DATA] POR01" at bounding box center [323, 184] width 65 height 5
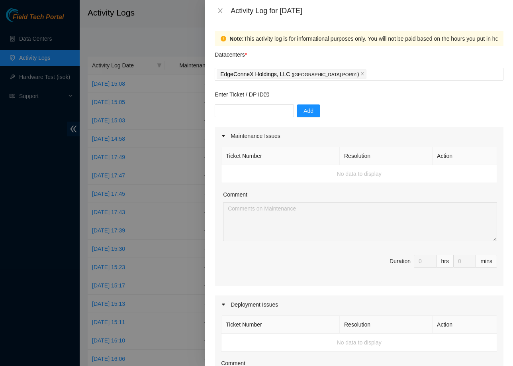
click at [331, 254] on div "Ticket Number Resolution Action No data to display Comment Duration 0 hrs 0 mins" at bounding box center [359, 215] width 289 height 141
click at [354, 75] on div "EdgeConneX Holdings, LLC ( [GEOGRAPHIC_DATA] POR01 )" at bounding box center [359, 74] width 285 height 11
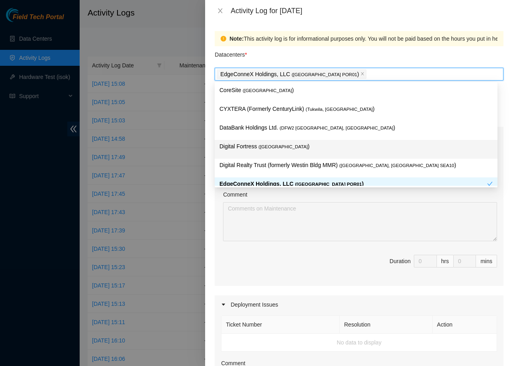
click at [269, 147] on span "( [GEOGRAPHIC_DATA]" at bounding box center [283, 146] width 49 height 5
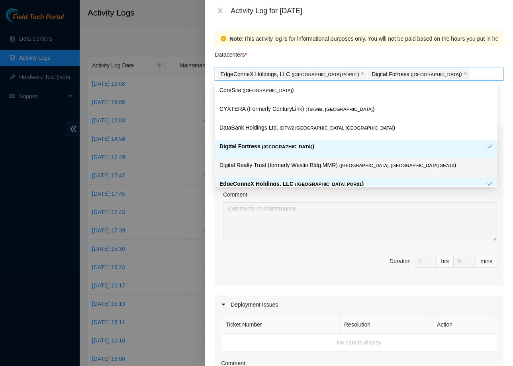
click at [299, 167] on p "Digital Realty Trust (formerly Westin Bldg MMR) ( [GEOGRAPHIC_DATA], [GEOGRAPHI…" at bounding box center [356, 165] width 273 height 9
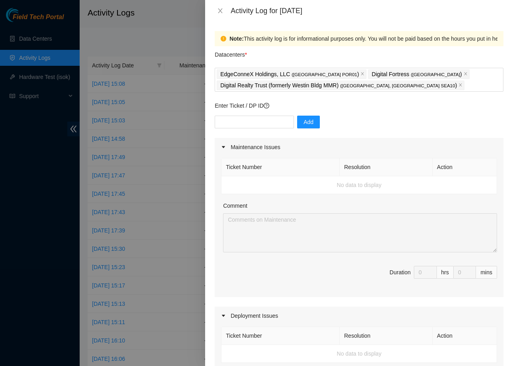
click at [348, 277] on span "Duration 0 hrs 0 mins" at bounding box center [359, 277] width 276 height 22
click at [267, 122] on input "text" at bounding box center [254, 122] width 79 height 13
paste input "DP76084"
type input "DP76084"
click at [305, 116] on button "Add" at bounding box center [308, 122] width 23 height 13
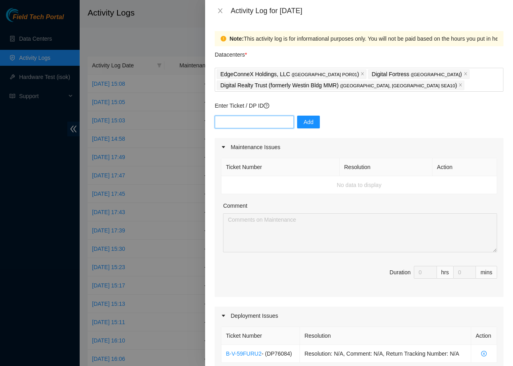
click at [269, 121] on input "text" at bounding box center [254, 122] width 79 height 13
paste input "DP76085"
type input "DP76085"
click at [305, 124] on span "Add" at bounding box center [309, 122] width 10 height 9
click at [246, 122] on input "text" at bounding box center [254, 122] width 79 height 13
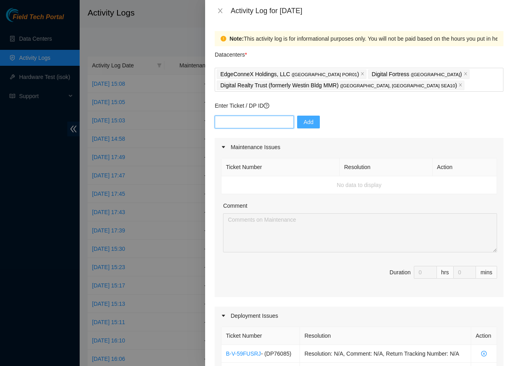
click at [246, 122] on input "text" at bounding box center [254, 122] width 79 height 13
paste input "DP80933"
type input "DP80933"
click at [304, 122] on span "Add" at bounding box center [309, 122] width 10 height 9
click at [255, 123] on input "text" at bounding box center [254, 122] width 79 height 13
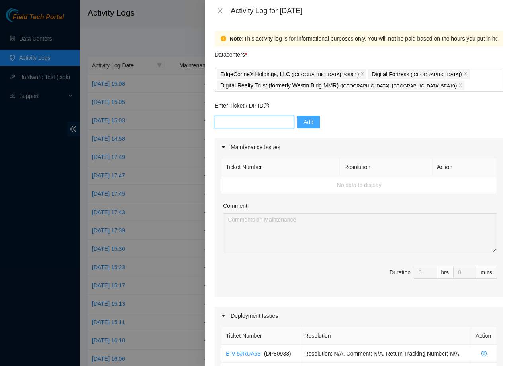
paste input "DP80934"
type input "DP80934"
click at [304, 123] on span "Add" at bounding box center [309, 122] width 10 height 9
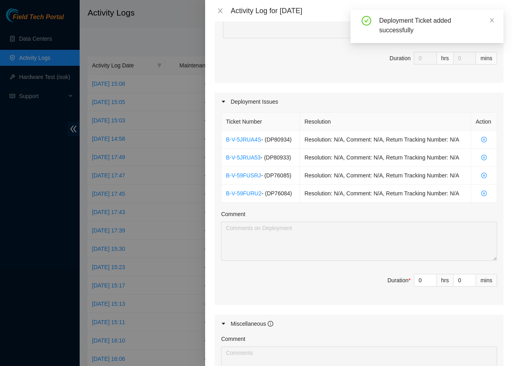
scroll to position [397, 0]
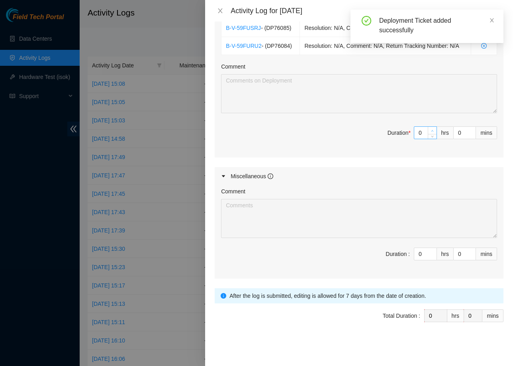
type input "1"
click at [428, 133] on span "Increase Value" at bounding box center [432, 130] width 9 height 7
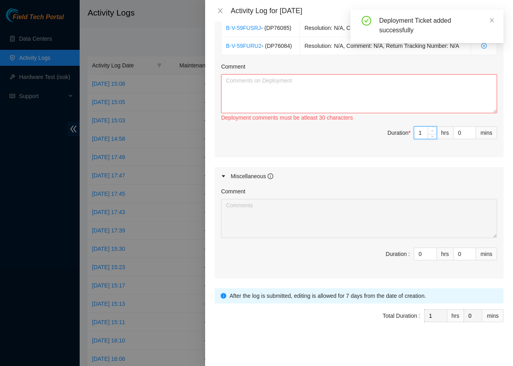
type input "2"
click at [428, 133] on span "Increase Value" at bounding box center [432, 130] width 9 height 7
type input "3"
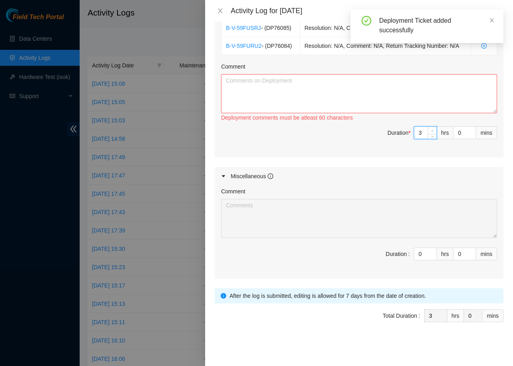
click at [428, 133] on span "Increase Value" at bounding box center [432, 130] width 9 height 7
type input "4"
click at [428, 133] on span "Increase Value" at bounding box center [432, 130] width 9 height 7
type input "5"
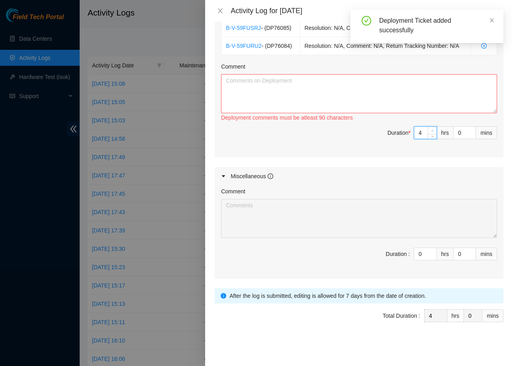
type input "5"
click at [428, 133] on span "Increase Value" at bounding box center [432, 130] width 9 height 7
type input "6"
click at [428, 133] on span "Increase Value" at bounding box center [432, 130] width 9 height 7
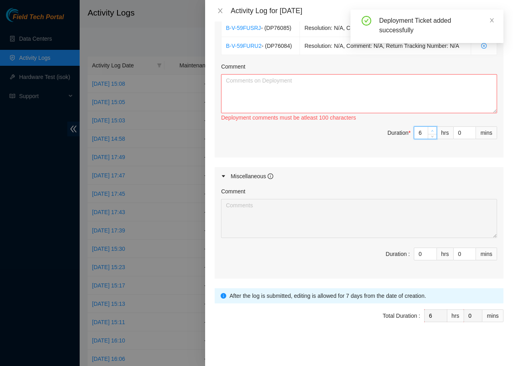
type input "7"
click at [428, 133] on span "Increase Value" at bounding box center [432, 130] width 9 height 7
type input "8"
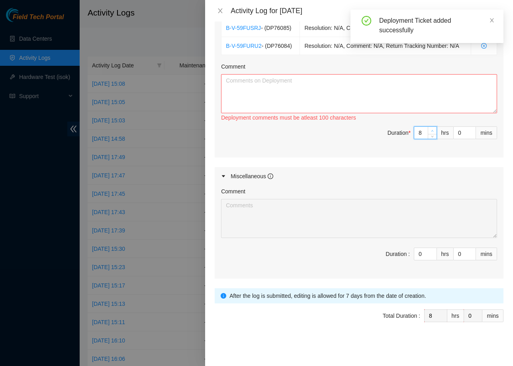
click at [428, 133] on span "Increase Value" at bounding box center [432, 130] width 9 height 7
click at [326, 90] on textarea "Comment" at bounding box center [359, 93] width 276 height 39
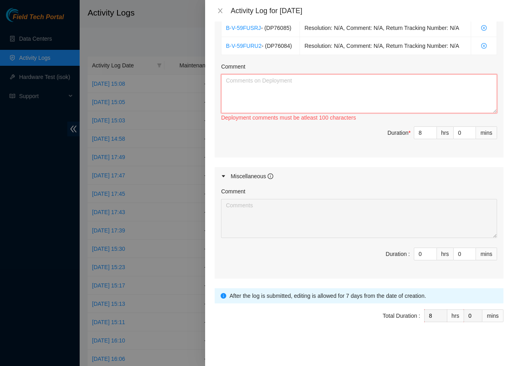
paste textarea "Worked on the following deployments DP76084 - r01.pdx01.adc: add 2x2x100G uplin…"
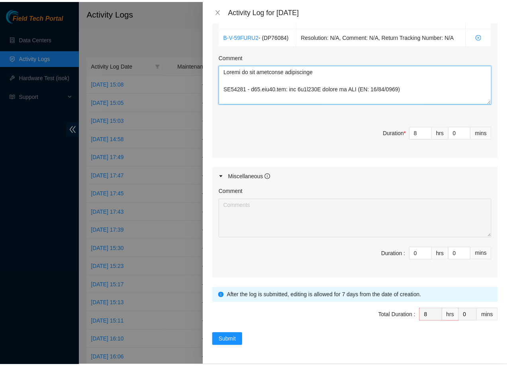
scroll to position [295, 0]
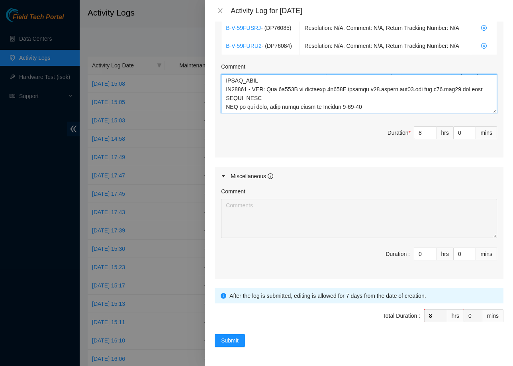
type textarea "Worked on the following deployments DP76084 - r01.pdx01.adc: add 2x2x100G uplin…"
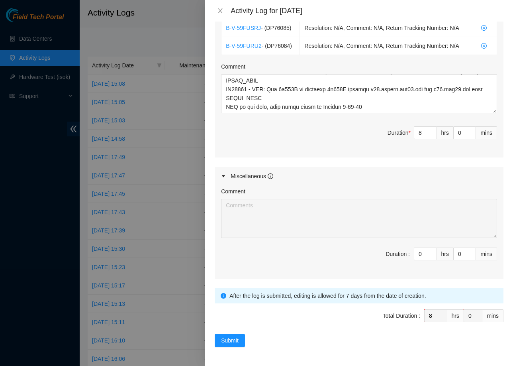
click at [357, 149] on div "Ticket Number Resolution Action B-V-5JRUA4S - ( DP80934 ) Resolution: N/A, Comm…" at bounding box center [359, 60] width 289 height 195
click at [231, 340] on span "Submit" at bounding box center [230, 340] width 18 height 9
